Goal: Task Accomplishment & Management: Manage account settings

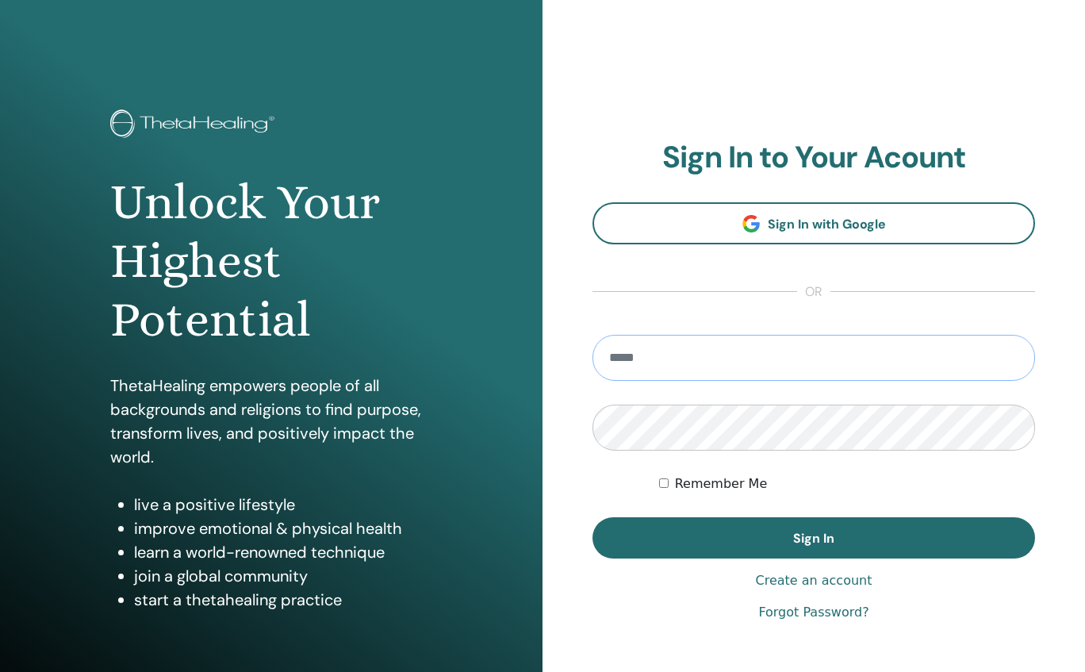
type input "**********"
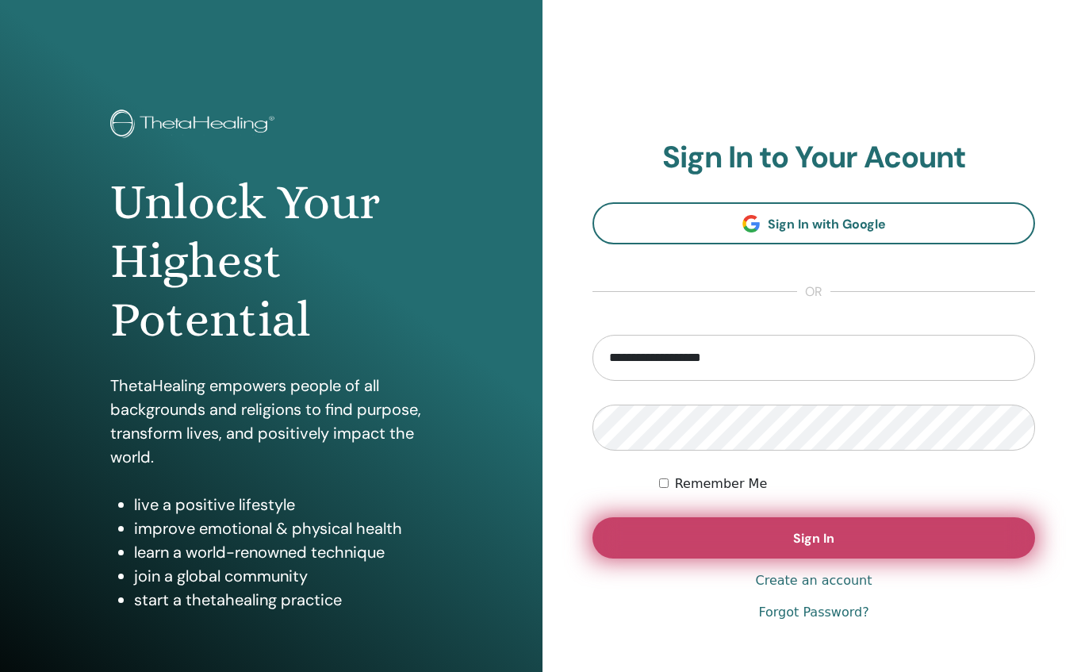
click at [685, 546] on button "Sign In" at bounding box center [813, 537] width 442 height 41
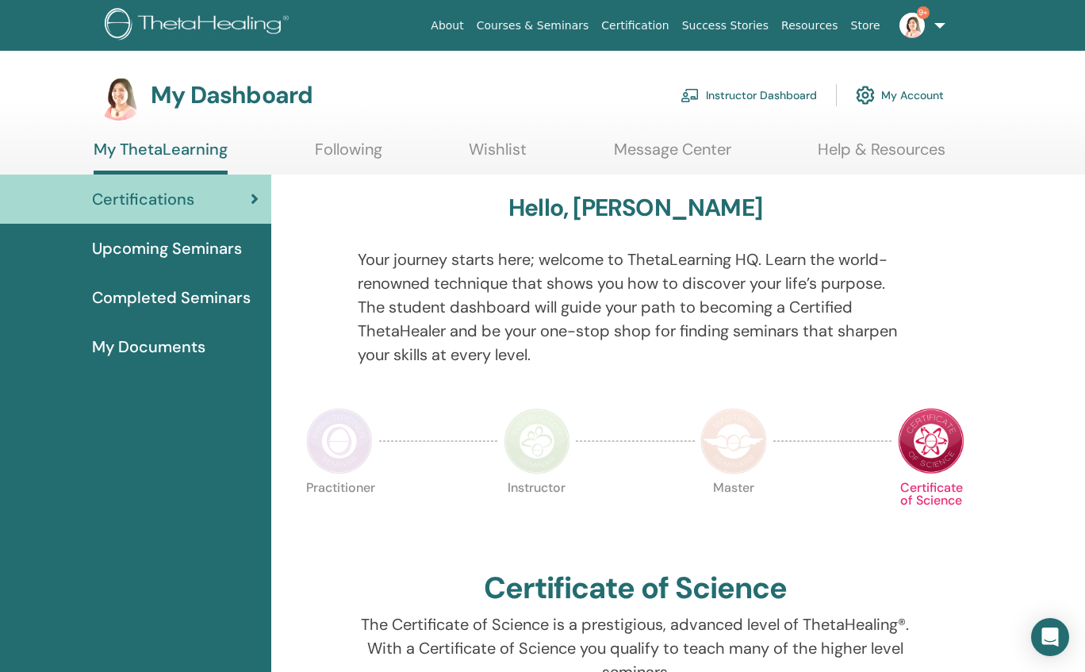
click at [941, 21] on link "9+" at bounding box center [918, 25] width 65 height 51
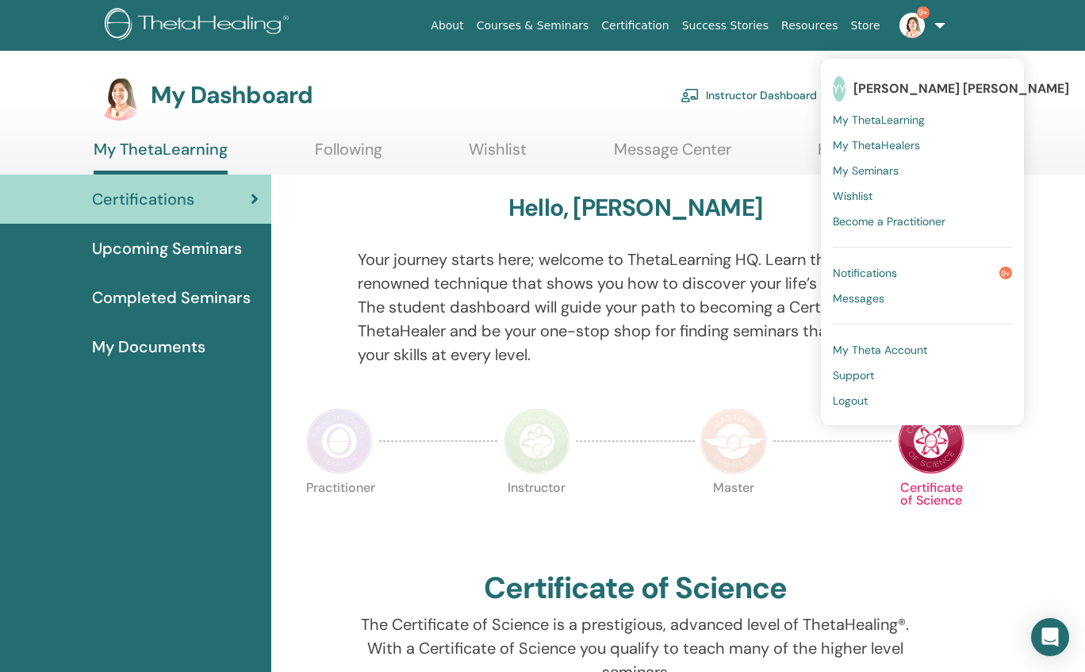
click at [109, 204] on span "Certifications" at bounding box center [143, 199] width 102 height 24
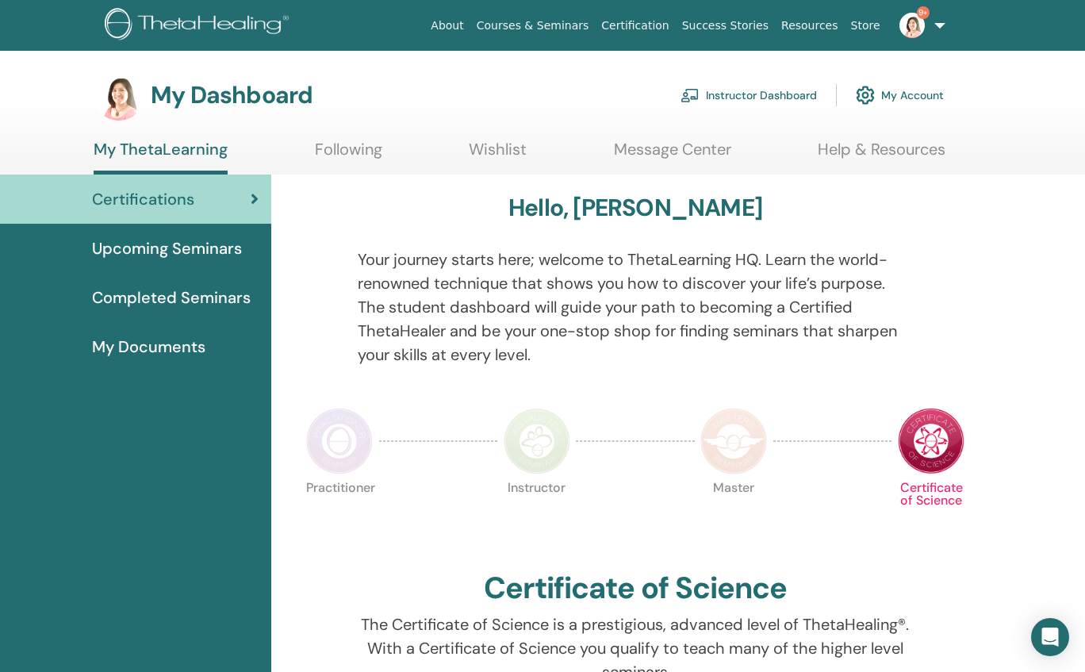
click at [738, 94] on link "Instructor Dashboard" at bounding box center [748, 95] width 136 height 35
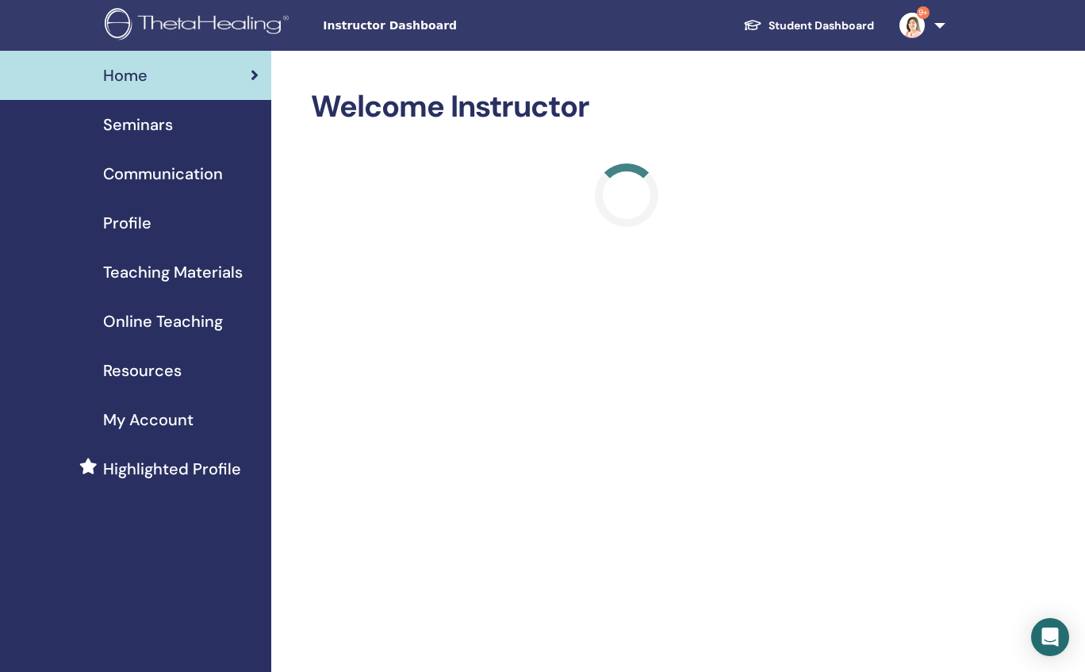
click at [114, 127] on span "Seminars" at bounding box center [138, 125] width 70 height 24
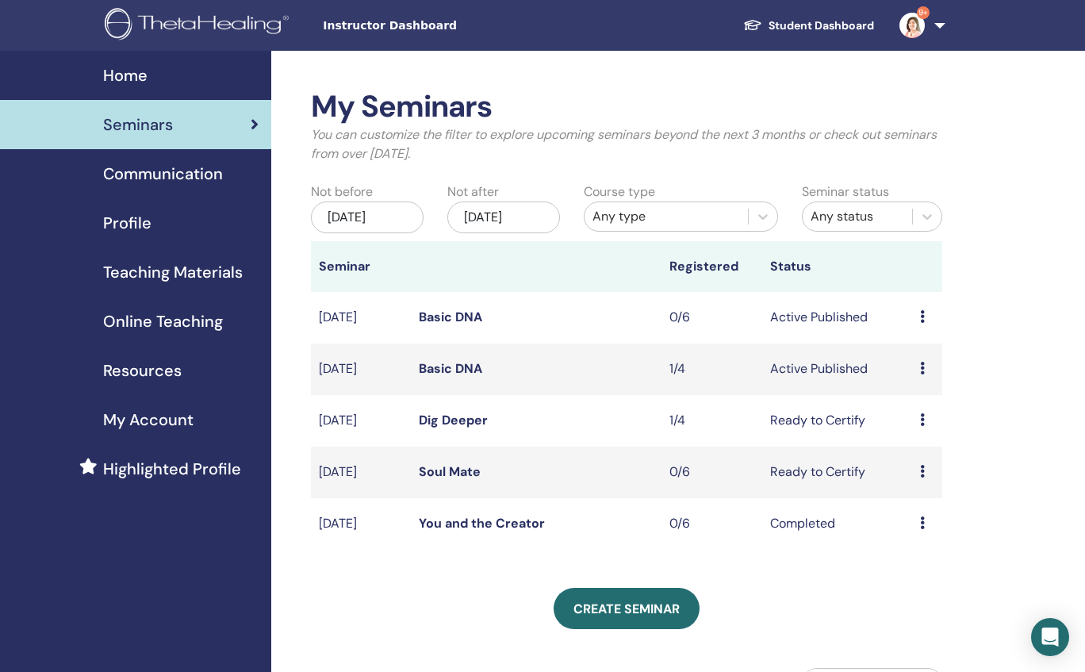
click at [917, 378] on td "Preview Edit Attendees Cancel" at bounding box center [927, 369] width 30 height 52
click at [922, 374] on icon at bounding box center [922, 368] width 5 height 13
click at [465, 377] on link "Basic DNA" at bounding box center [450, 368] width 63 height 17
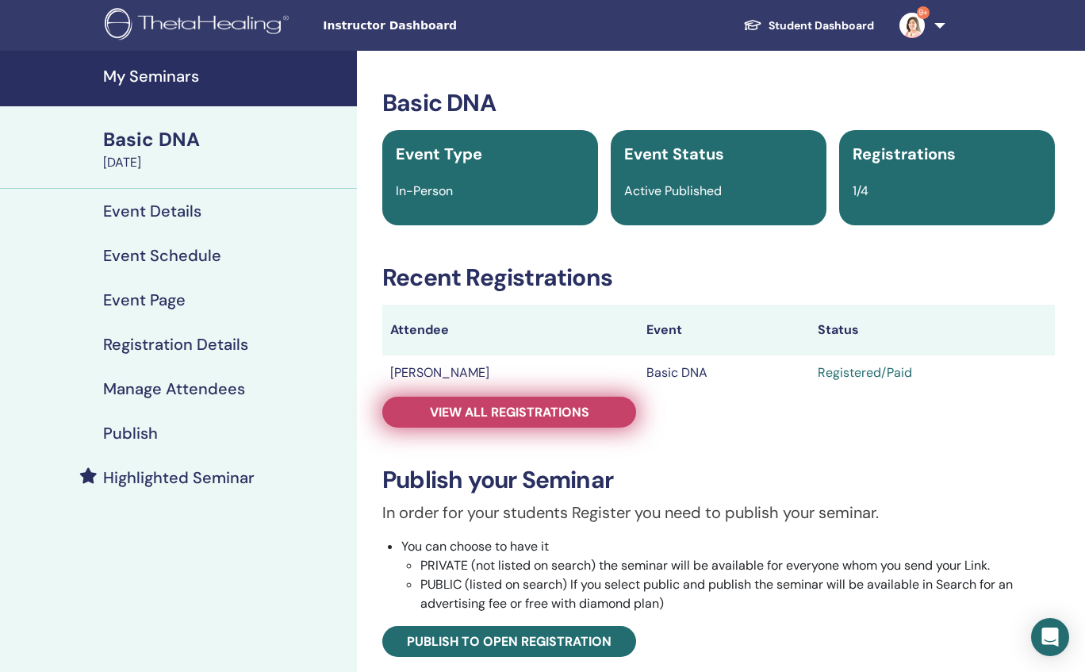
click at [522, 415] on span "View all registrations" at bounding box center [509, 412] width 159 height 17
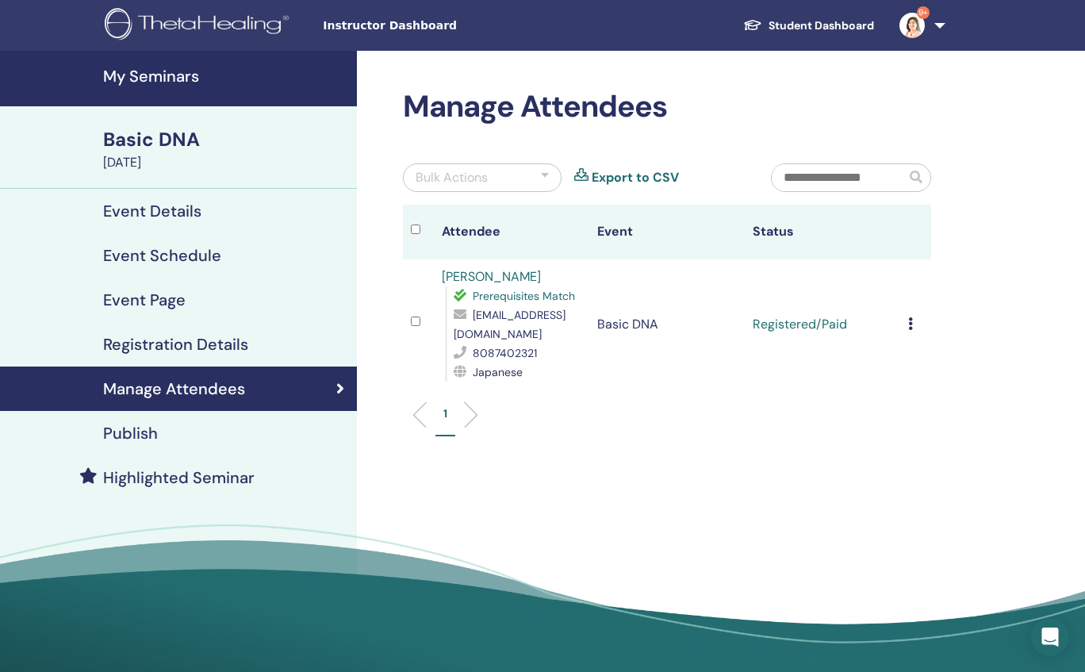
click at [909, 324] on icon at bounding box center [910, 323] width 5 height 13
click at [908, 326] on icon at bounding box center [910, 323] width 5 height 13
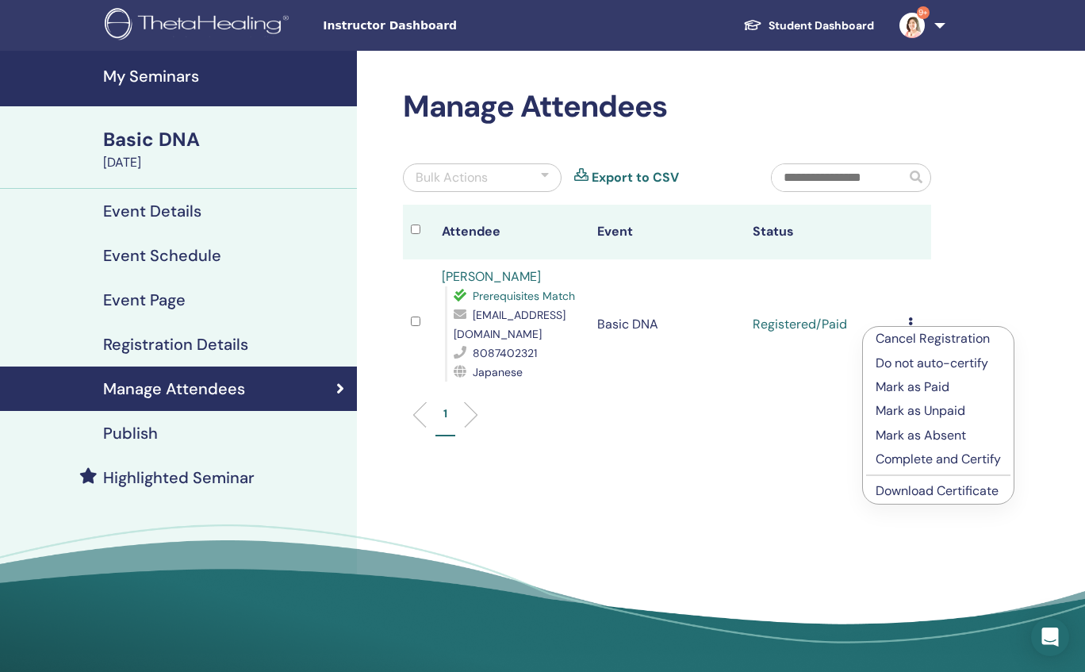
click at [909, 463] on p "Complete and Certify" at bounding box center [937, 459] width 125 height 19
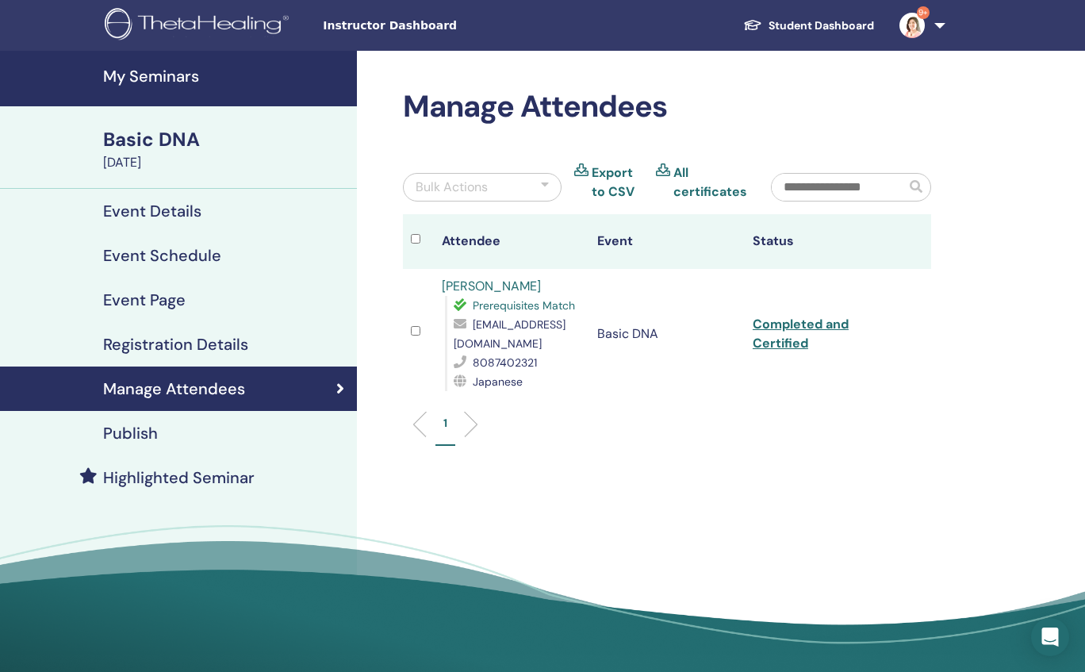
click at [936, 23] on link "9+" at bounding box center [918, 25] width 65 height 51
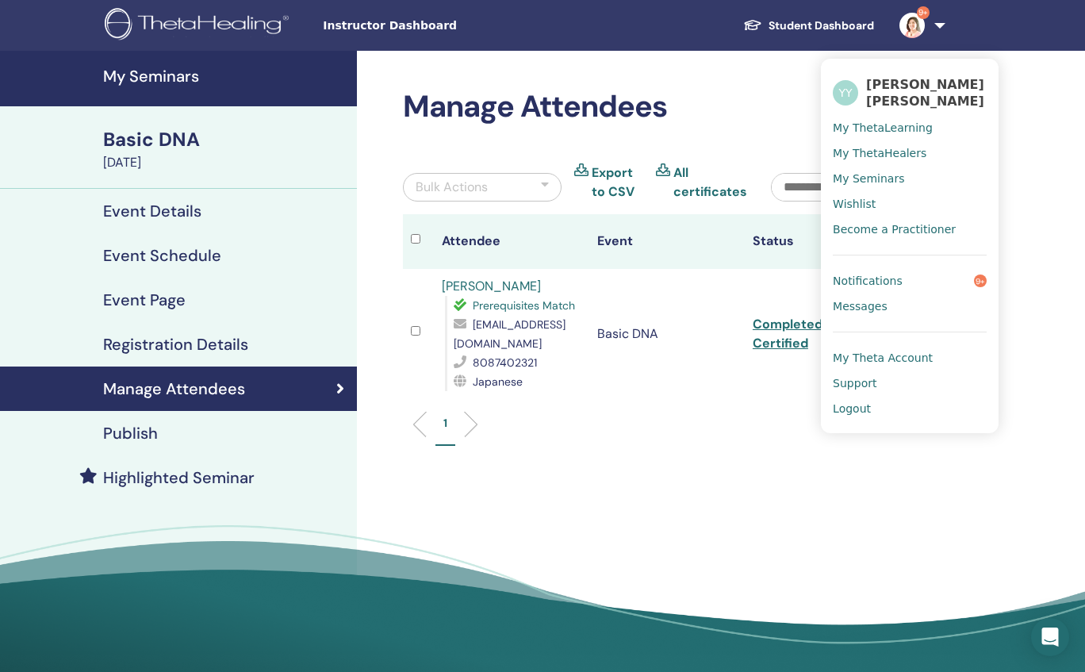
click at [847, 411] on span "Logout" at bounding box center [852, 408] width 38 height 14
